Goal: Task Accomplishment & Management: Manage account settings

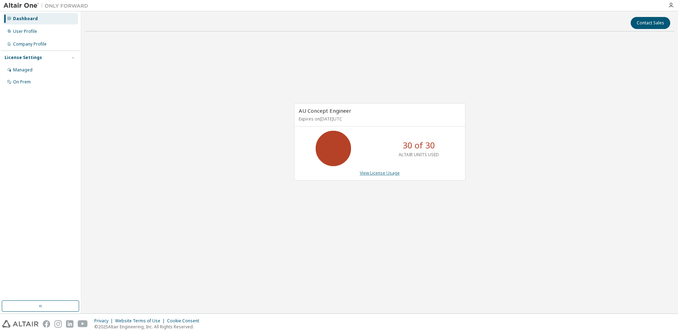
click at [384, 174] on link "View License Usage" at bounding box center [380, 173] width 40 height 6
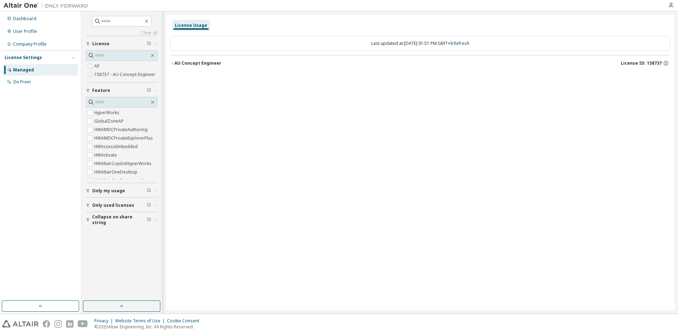
click at [170, 66] on button "AU Concept Engineer License ID: 158737" at bounding box center [420, 63] width 500 height 16
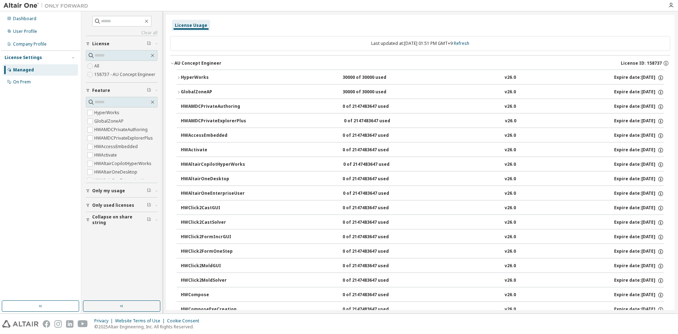
click at [178, 77] on icon "button" at bounding box center [179, 78] width 4 height 4
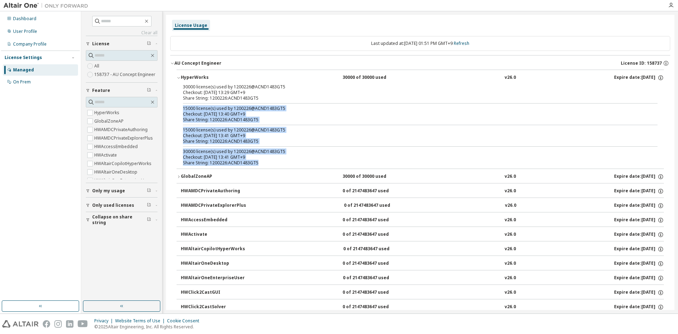
drag, startPoint x: 282, startPoint y: 161, endPoint x: 259, endPoint y: 97, distance: 67.7
click at [259, 97] on div "30000 license(s) used by 1200226@ACND1483GT5 Checkout: 2025-10-14 13:29 GMT+9 S…" at bounding box center [420, 126] width 487 height 84
click at [180, 177] on icon "button" at bounding box center [179, 176] width 4 height 4
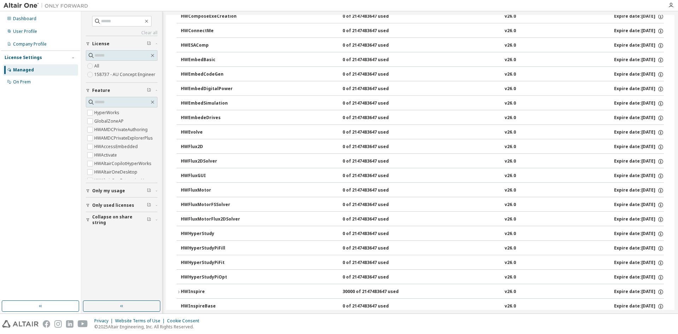
scroll to position [494, 0]
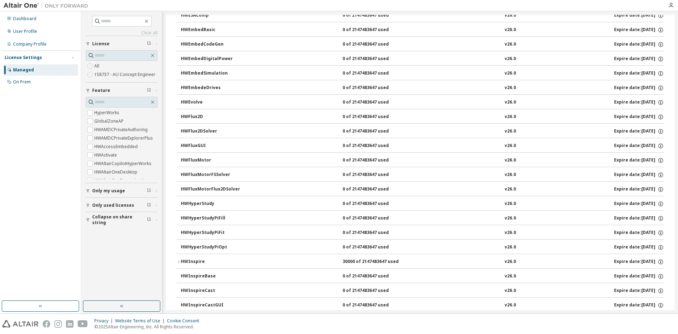
drag, startPoint x: 295, startPoint y: 207, endPoint x: 284, endPoint y: 199, distance: 13.5
click at [172, 261] on div "HyperWorks 30000 of 30000 used v26.0 Expire date: 2026-10-01 30000 license(s) u…" at bounding box center [420, 316] width 500 height 1474
click at [180, 262] on icon "button" at bounding box center [179, 263] width 4 height 4
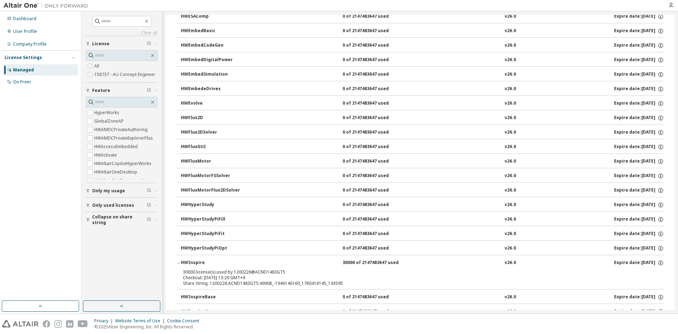
click at [180, 262] on icon "button" at bounding box center [179, 263] width 4 height 4
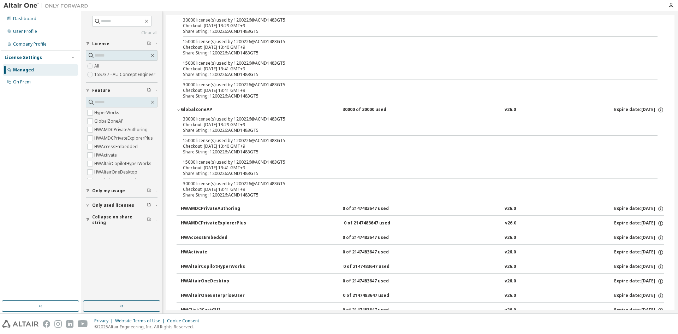
scroll to position [0, 0]
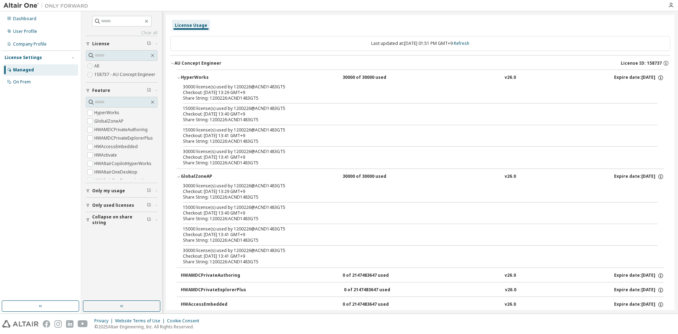
click at [172, 67] on button "AU Concept Engineer License ID: 158737" at bounding box center [420, 63] width 500 height 16
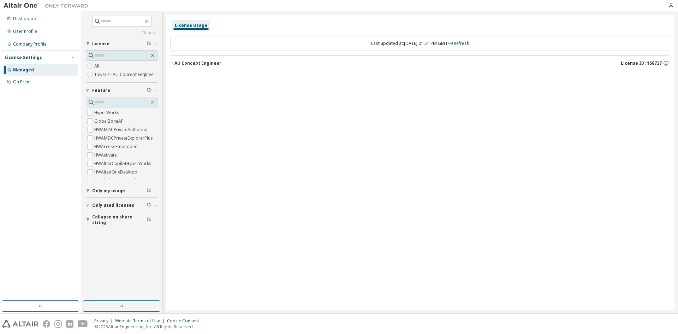
click at [18, 6] on img at bounding box center [48, 5] width 88 height 7
